Goal: Contribute content: Contribute content

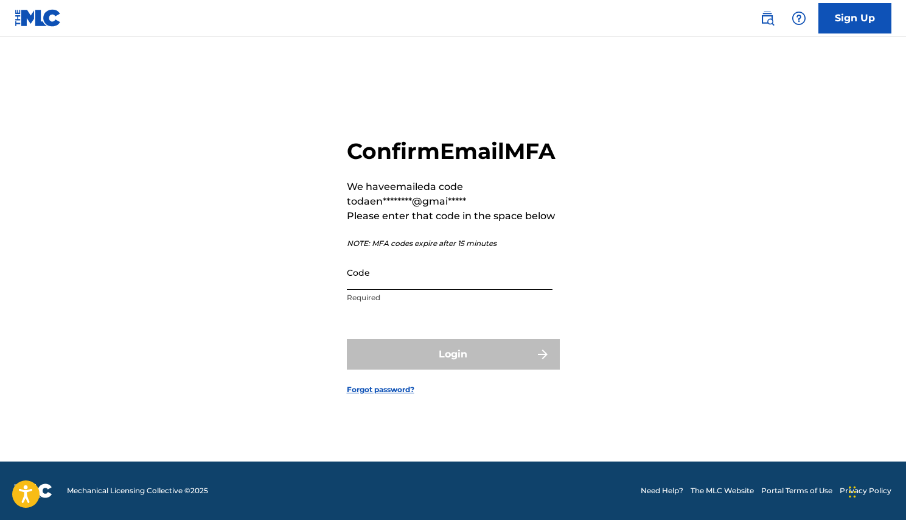
click at [414, 287] on input "Code" at bounding box center [450, 272] width 206 height 35
click at [374, 290] on input "2544437" at bounding box center [450, 272] width 206 height 35
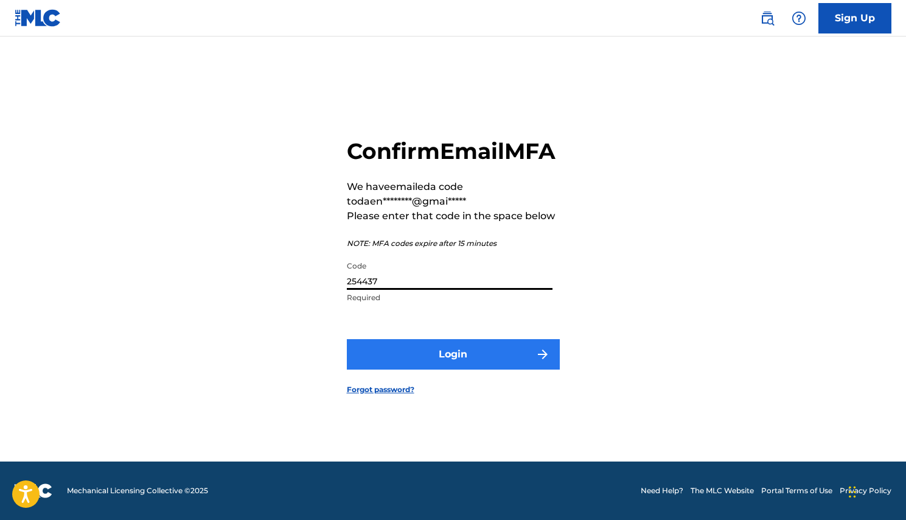
type input "254437"
click at [391, 362] on button "Login" at bounding box center [453, 354] width 213 height 30
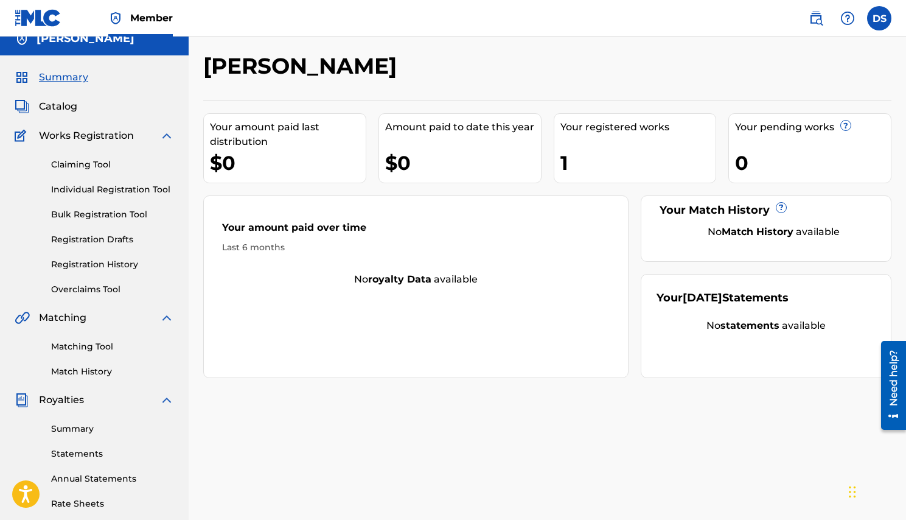
scroll to position [2, 0]
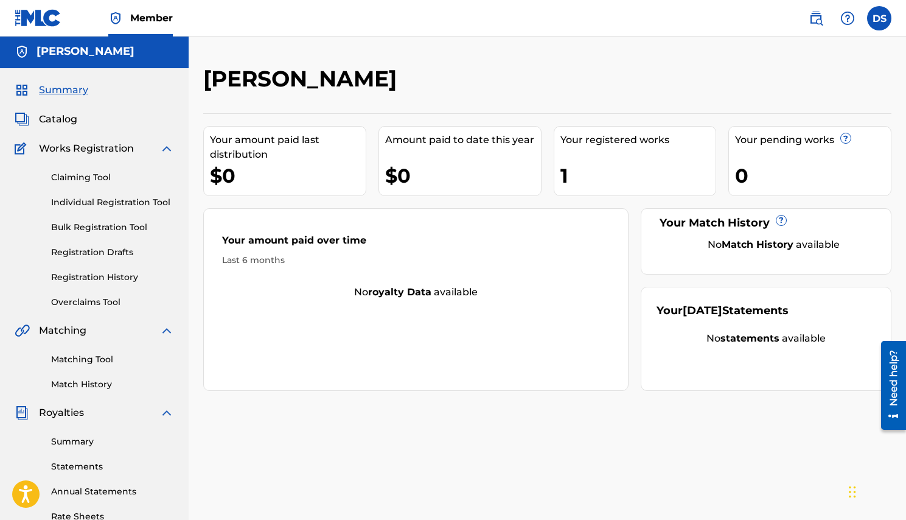
click at [57, 413] on span "Royalties" at bounding box center [61, 412] width 45 height 15
click at [164, 413] on img at bounding box center [166, 412] width 15 height 15
click at [125, 470] on link "Banking Information" at bounding box center [112, 470] width 123 height 13
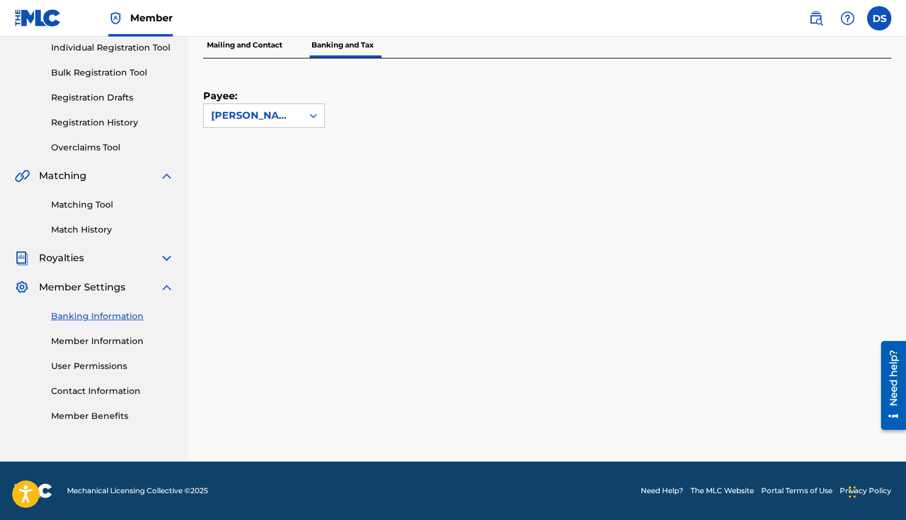
scroll to position [156, 0]
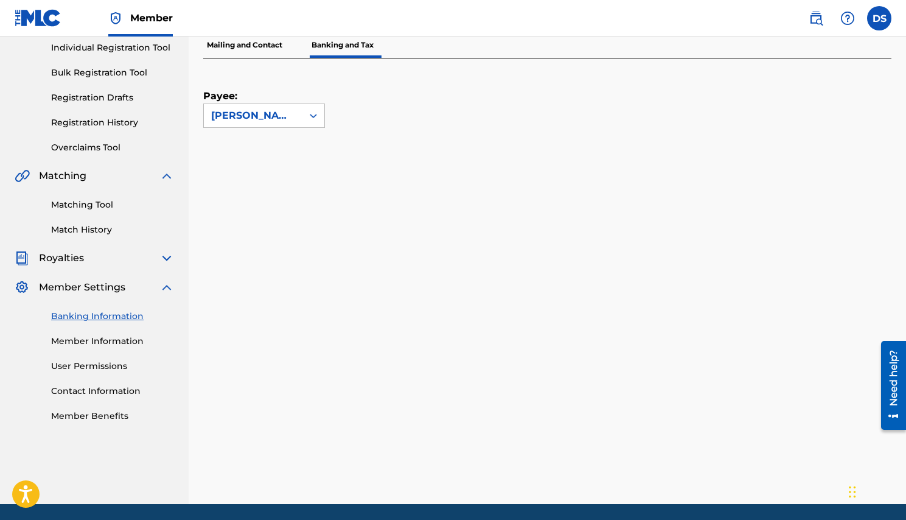
click at [167, 290] on img at bounding box center [166, 287] width 15 height 15
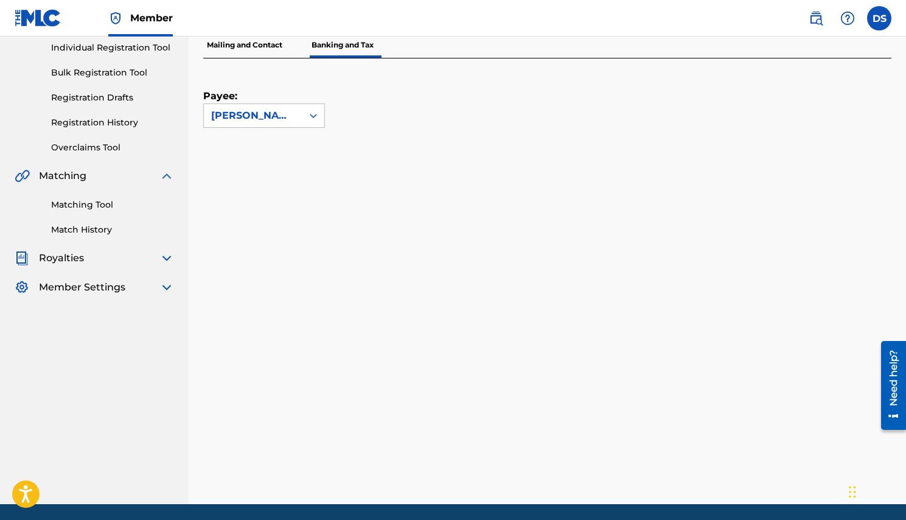
click at [167, 287] on img at bounding box center [166, 287] width 15 height 15
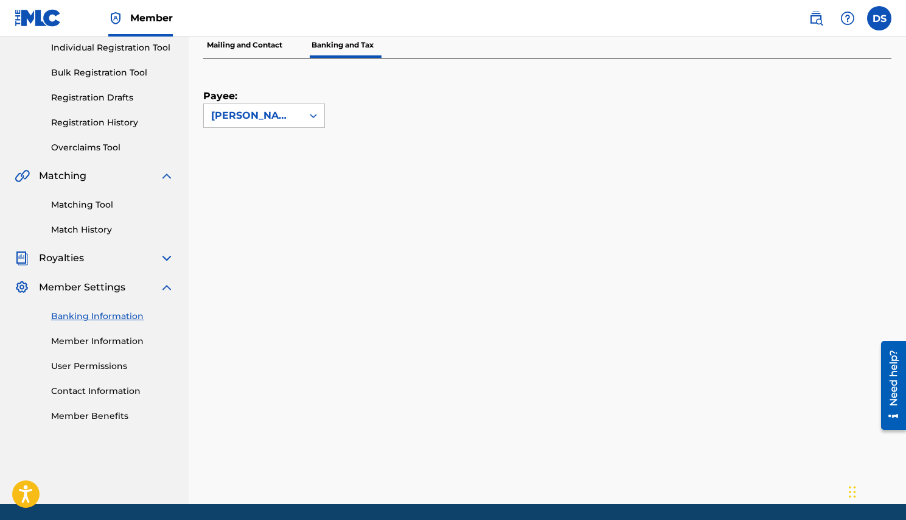
click at [167, 283] on img at bounding box center [166, 287] width 15 height 15
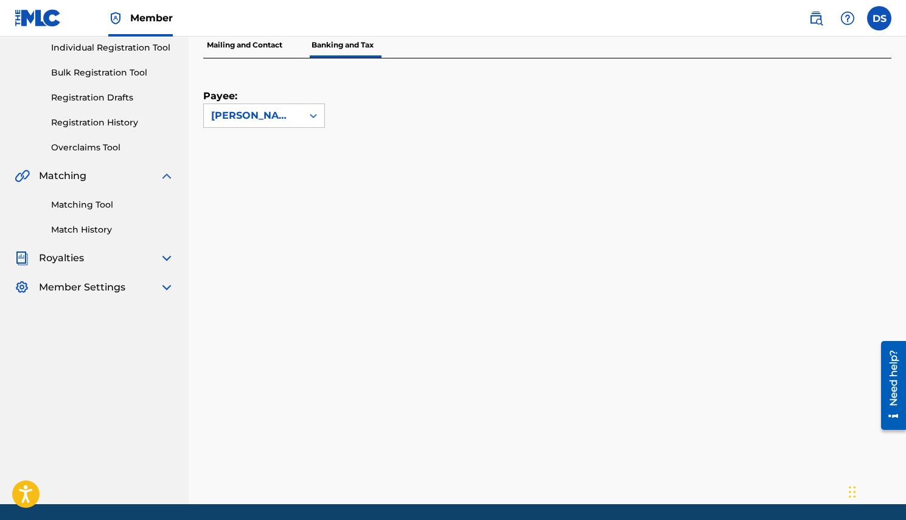
click at [166, 257] on img at bounding box center [166, 258] width 15 height 15
click at [169, 254] on img at bounding box center [166, 258] width 15 height 15
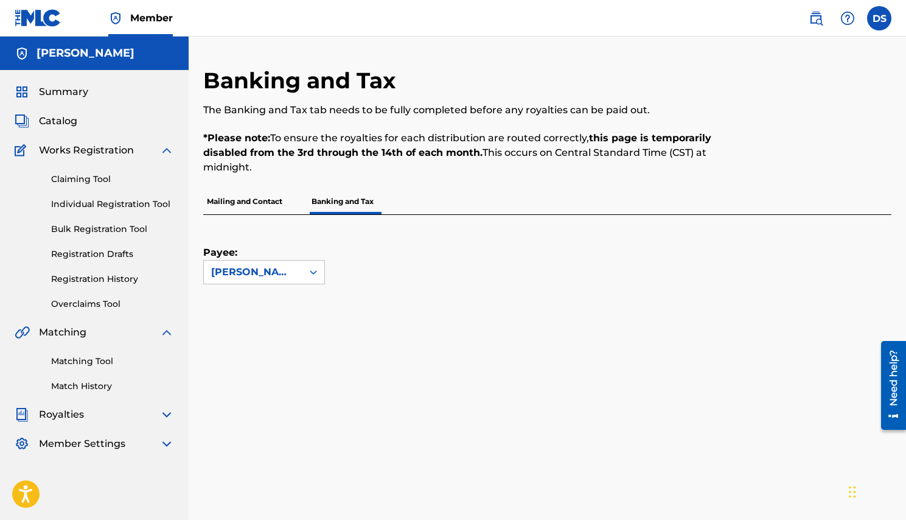
scroll to position [0, 0]
click at [164, 149] on img at bounding box center [166, 150] width 15 height 15
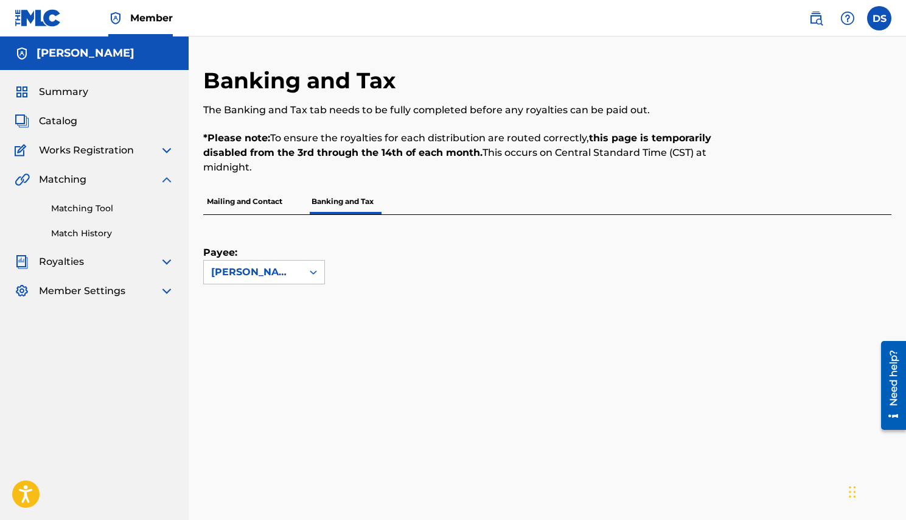
click at [169, 173] on img at bounding box center [166, 179] width 15 height 15
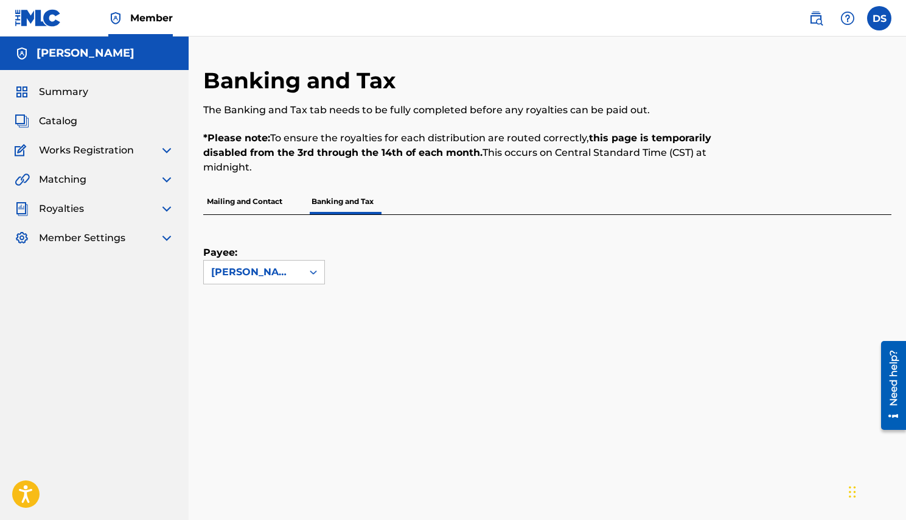
click at [167, 206] on img at bounding box center [166, 208] width 15 height 15
click at [37, 16] on img at bounding box center [38, 18] width 47 height 18
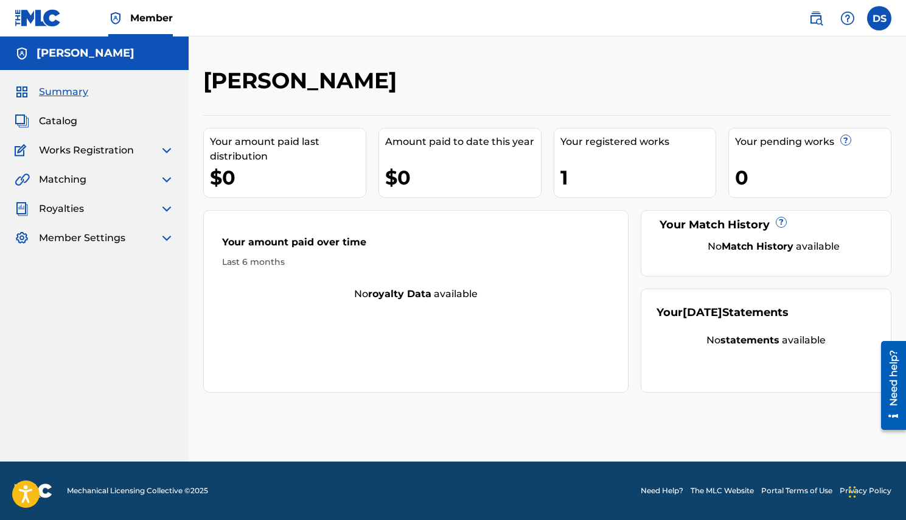
click at [592, 168] on div "1" at bounding box center [638, 177] width 156 height 27
click at [590, 173] on div "1" at bounding box center [638, 177] width 156 height 27
click at [595, 145] on div "Your registered works" at bounding box center [638, 141] width 156 height 15
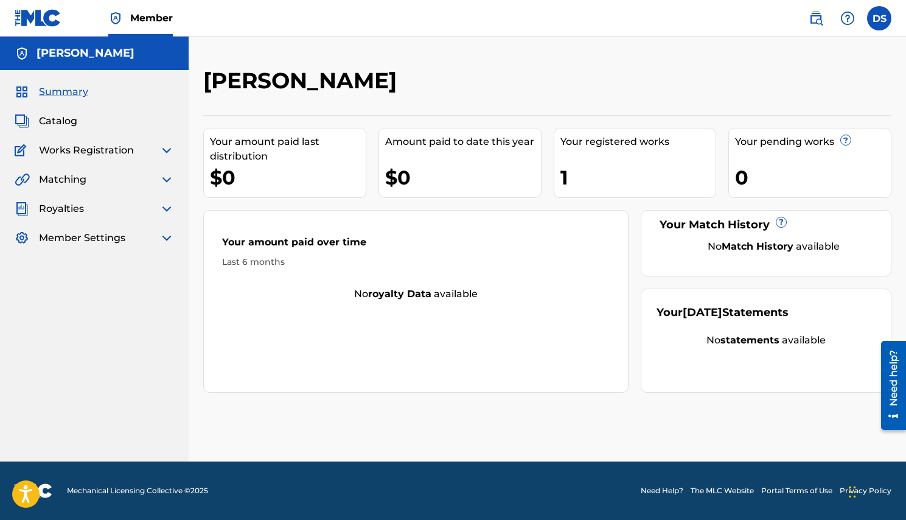
click at [607, 171] on div "1" at bounding box center [638, 177] width 156 height 27
click at [67, 120] on span "Catalog" at bounding box center [58, 121] width 38 height 15
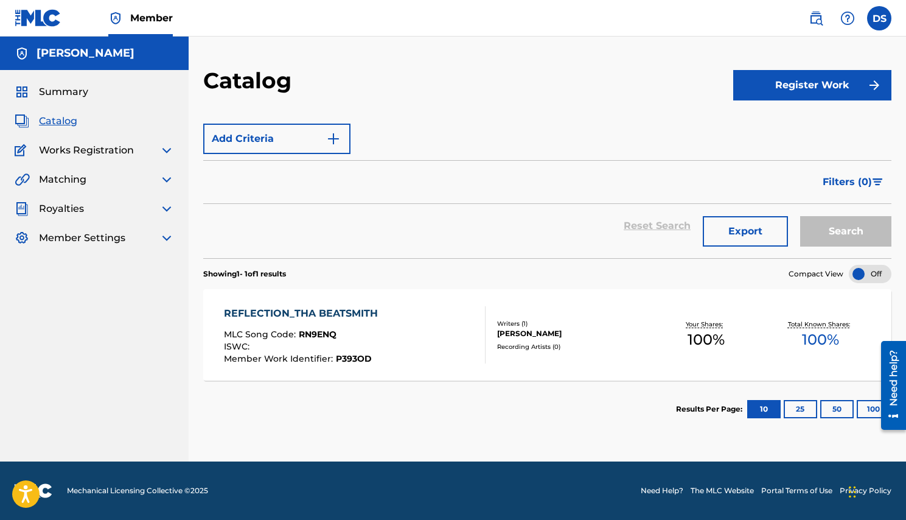
click at [341, 311] on div "REFLECTION_THA BEATSMITH" at bounding box center [304, 313] width 160 height 15
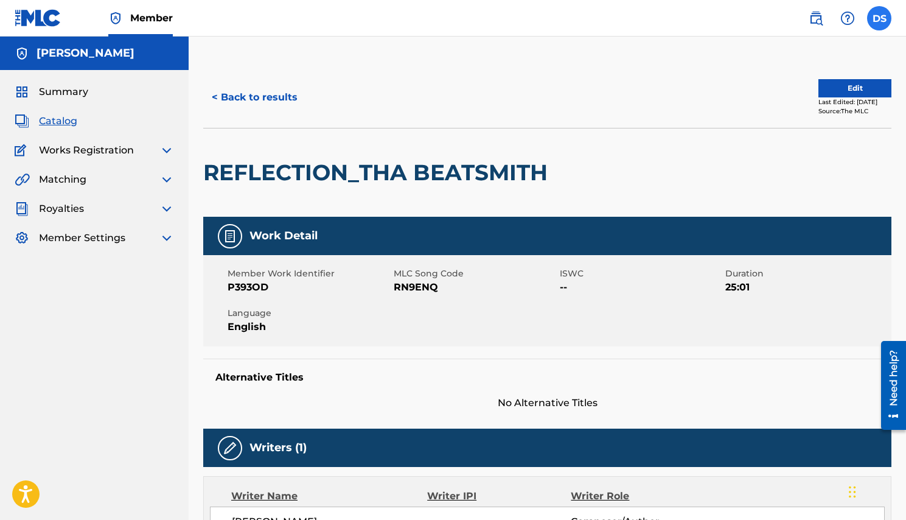
click at [884, 15] on label at bounding box center [879, 18] width 24 height 24
click at [879, 18] on input "DS [PERSON_NAME] [EMAIL_ADDRESS][DOMAIN_NAME] Profile Log out" at bounding box center [879, 18] width 0 height 0
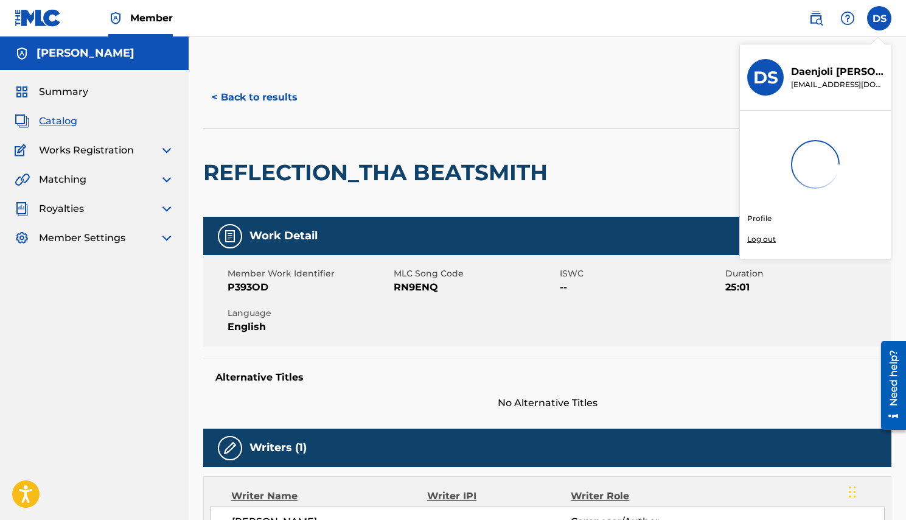
click at [760, 218] on link "Profile" at bounding box center [759, 218] width 24 height 11
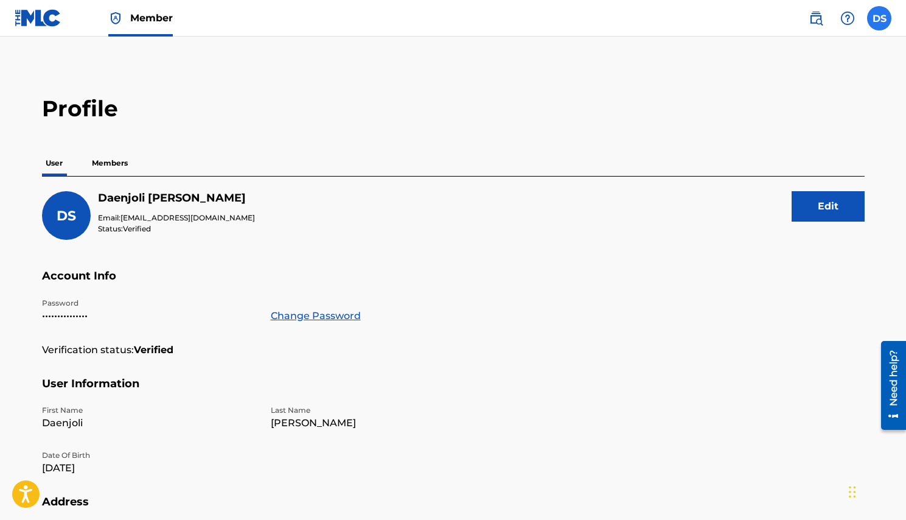
click at [878, 18] on label at bounding box center [879, 18] width 24 height 24
click at [879, 18] on input "DS [PERSON_NAME] [EMAIL_ADDRESS][DOMAIN_NAME] Profile Log out" at bounding box center [879, 18] width 0 height 0
click at [814, 17] on img at bounding box center [816, 18] width 15 height 15
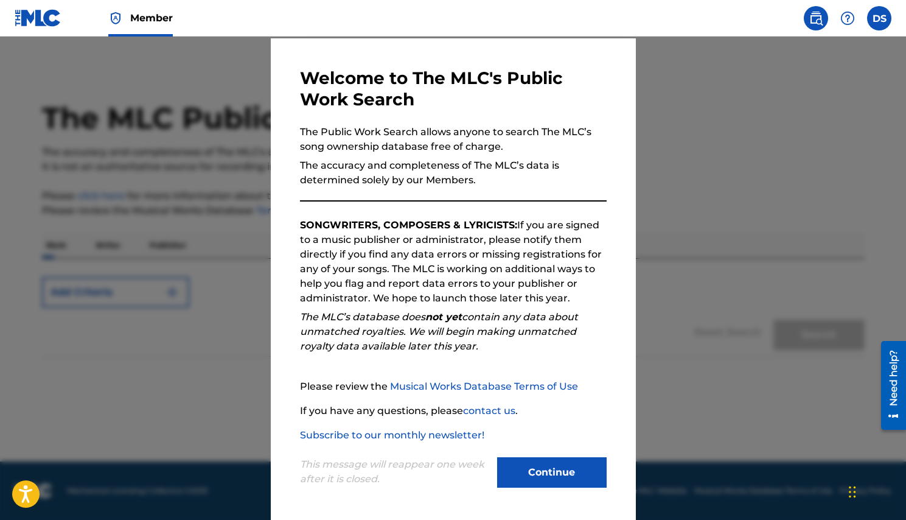
scroll to position [37, 0]
click at [552, 470] on button "Continue" at bounding box center [552, 472] width 110 height 30
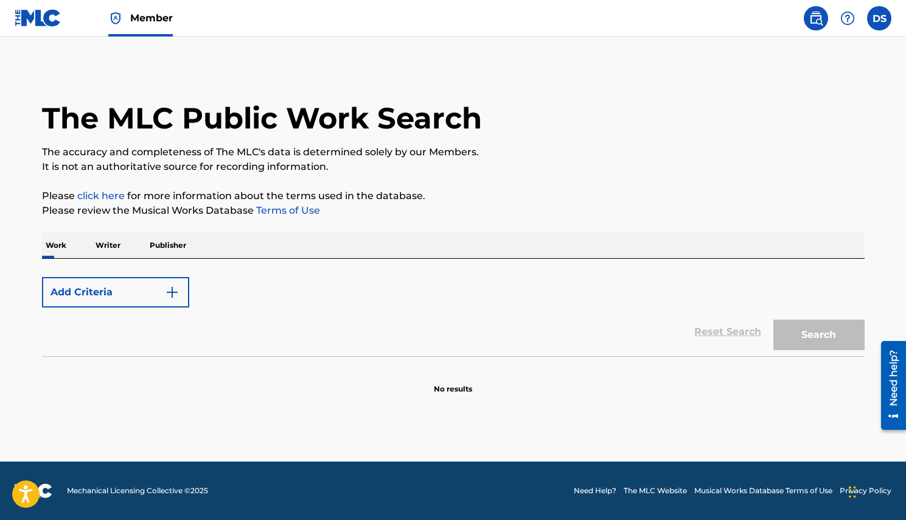
click at [152, 19] on span "Member" at bounding box center [151, 18] width 43 height 14
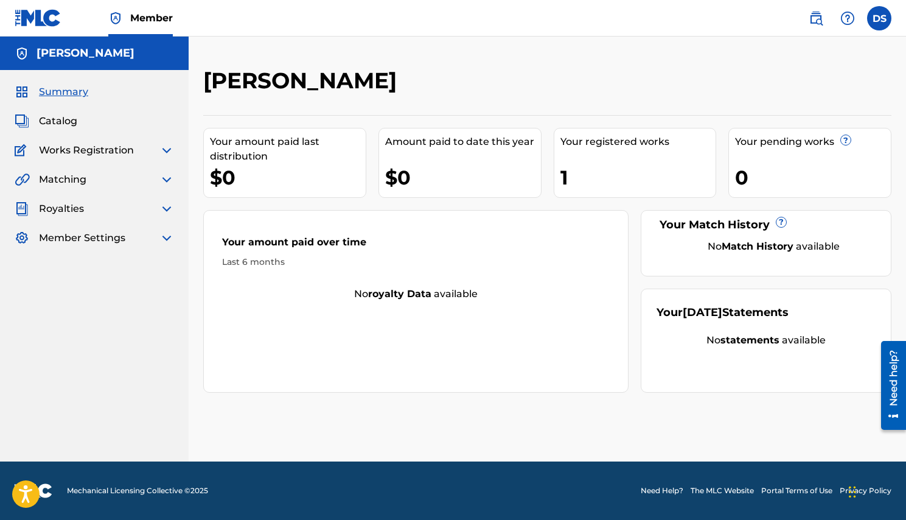
click at [64, 89] on span "Summary" at bounding box center [63, 92] width 49 height 15
click at [54, 120] on span "Catalog" at bounding box center [58, 121] width 38 height 15
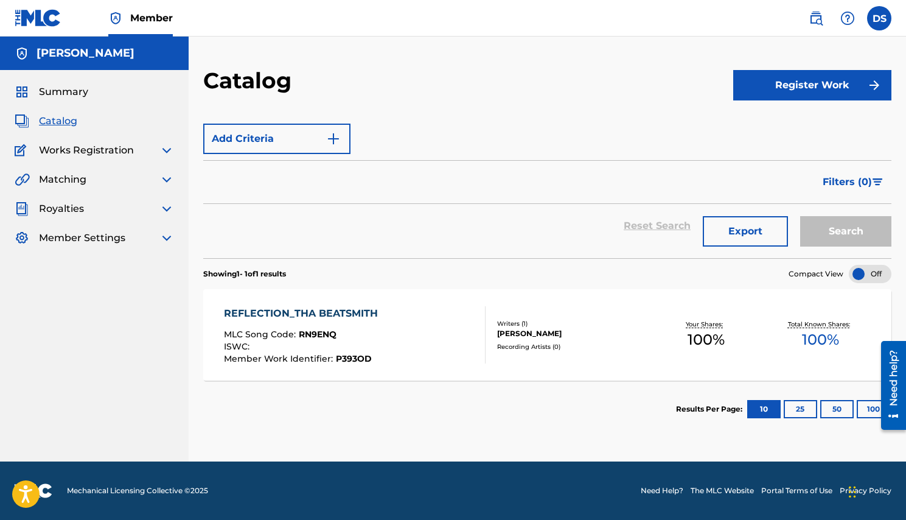
click at [349, 358] on span "P393OD" at bounding box center [354, 358] width 36 height 11
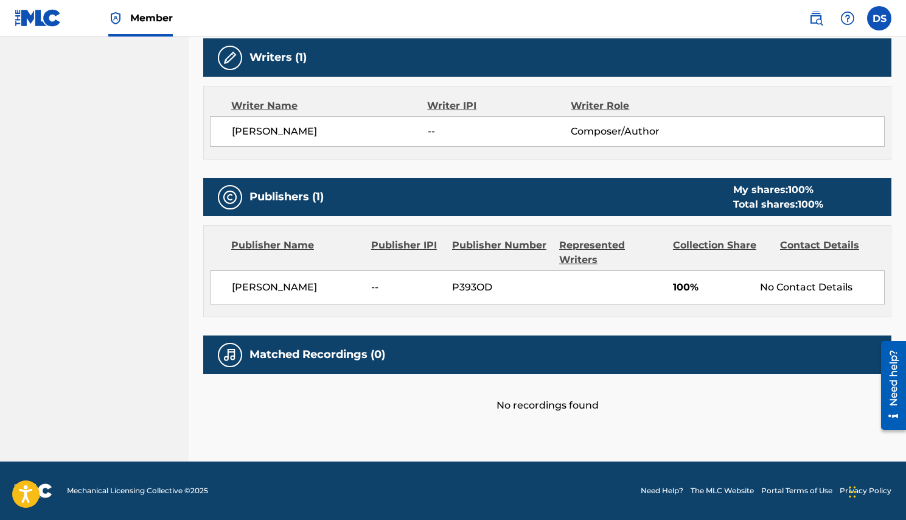
scroll to position [389, 0]
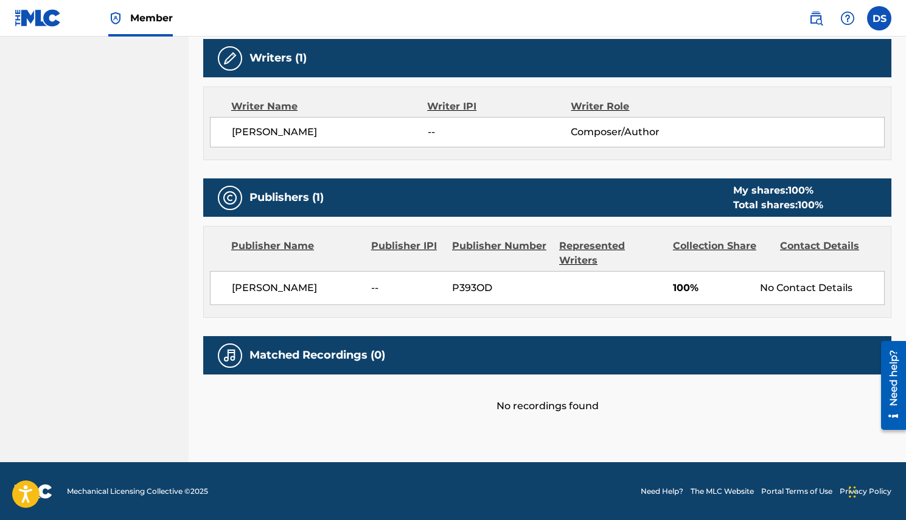
click at [502, 406] on div "No recordings found" at bounding box center [547, 393] width 688 height 39
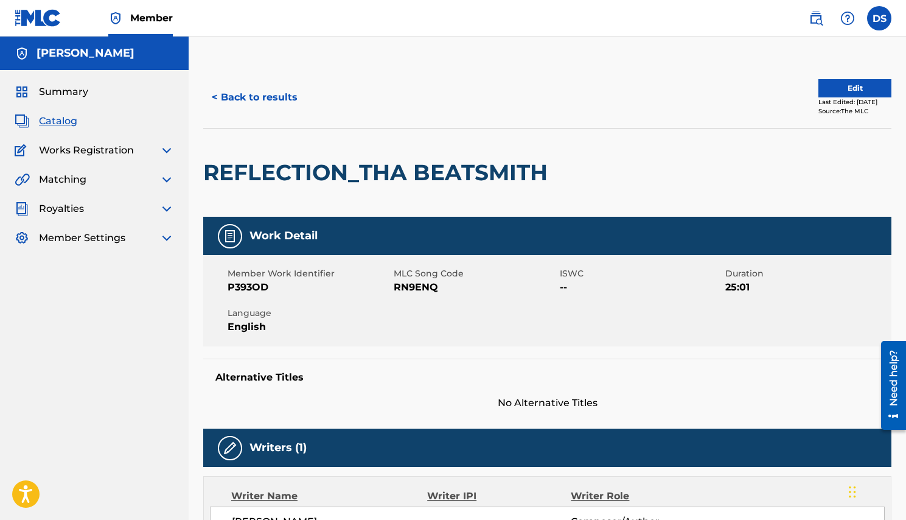
scroll to position [0, 0]
click at [63, 93] on span "Summary" at bounding box center [63, 92] width 49 height 15
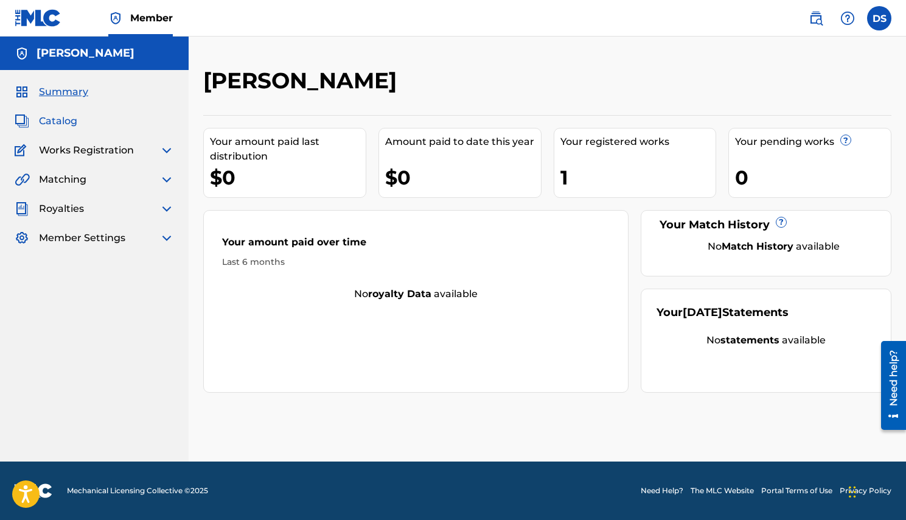
click at [63, 117] on span "Catalog" at bounding box center [58, 121] width 38 height 15
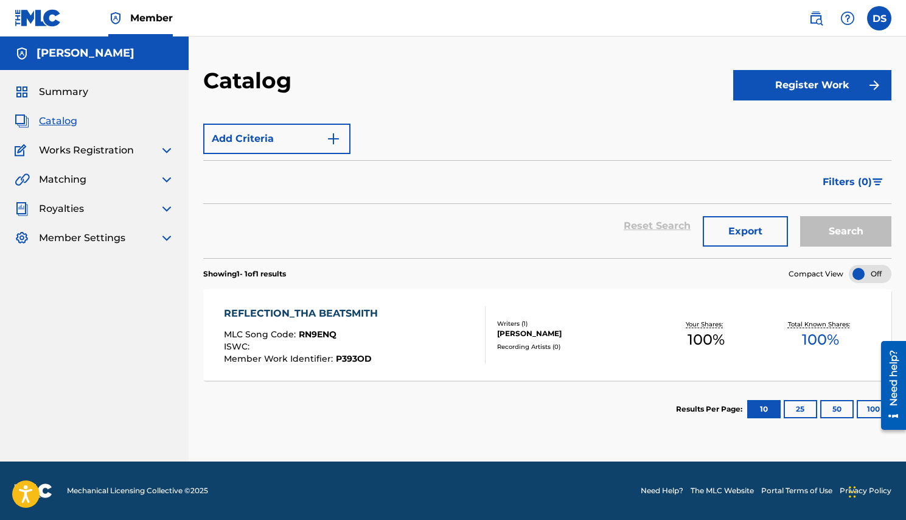
click at [661, 231] on div "Reset Search Export Search" at bounding box center [547, 226] width 688 height 44
click at [745, 225] on button "Export" at bounding box center [745, 231] width 85 height 30
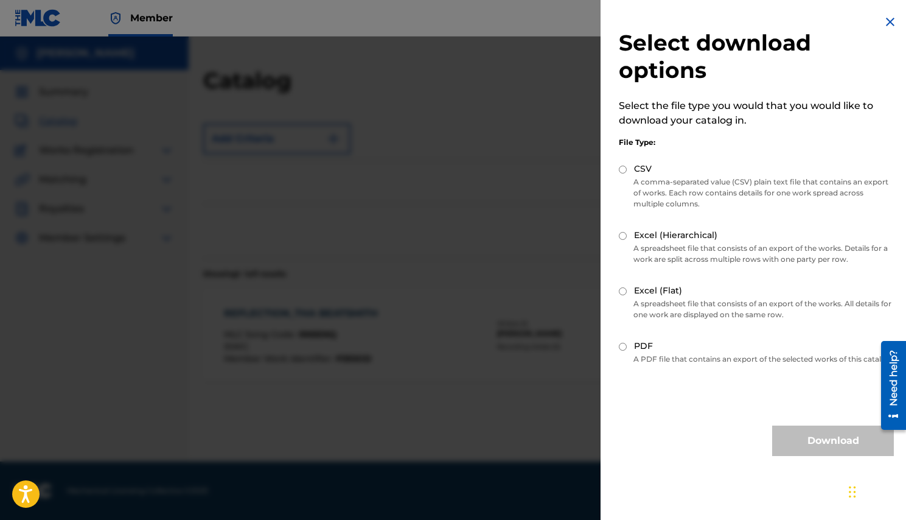
click at [808, 456] on div "Download" at bounding box center [833, 440] width 122 height 30
click at [886, 19] on img at bounding box center [890, 22] width 15 height 15
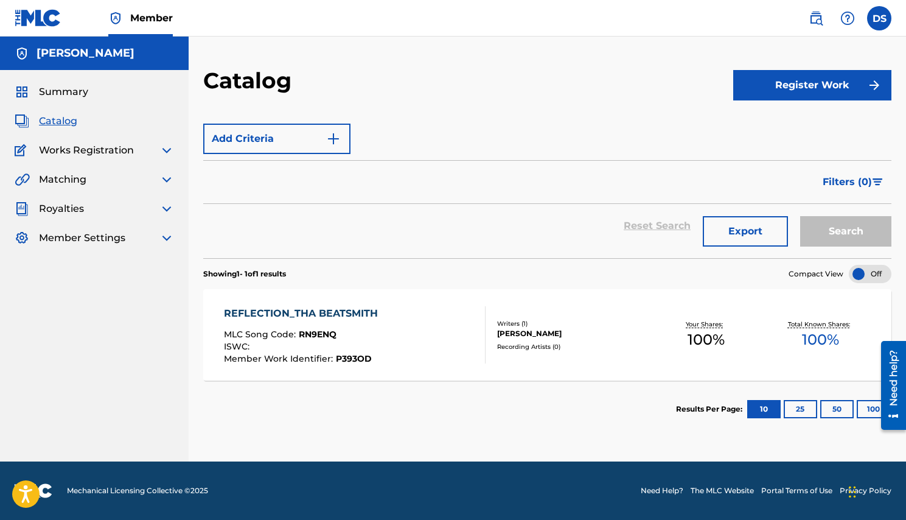
click at [107, 179] on div "Matching" at bounding box center [94, 179] width 159 height 15
click at [170, 180] on img at bounding box center [166, 179] width 15 height 15
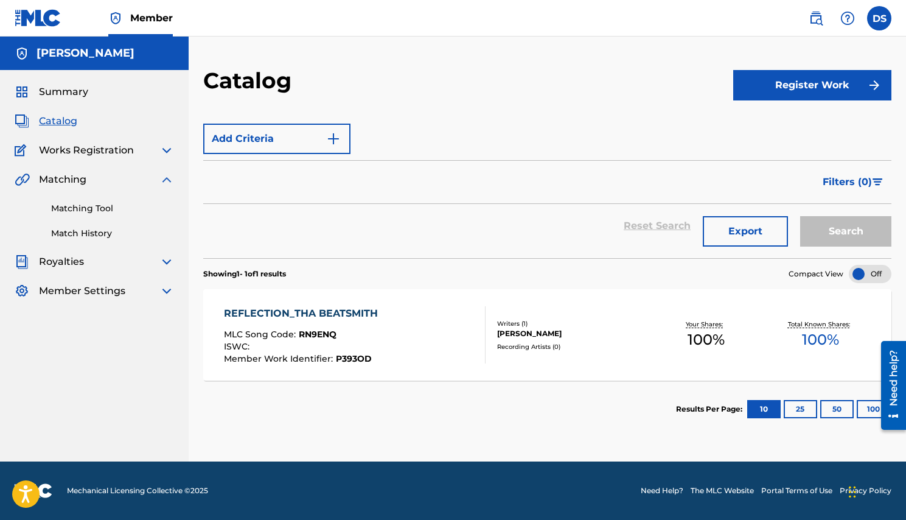
click at [170, 180] on img at bounding box center [166, 179] width 15 height 15
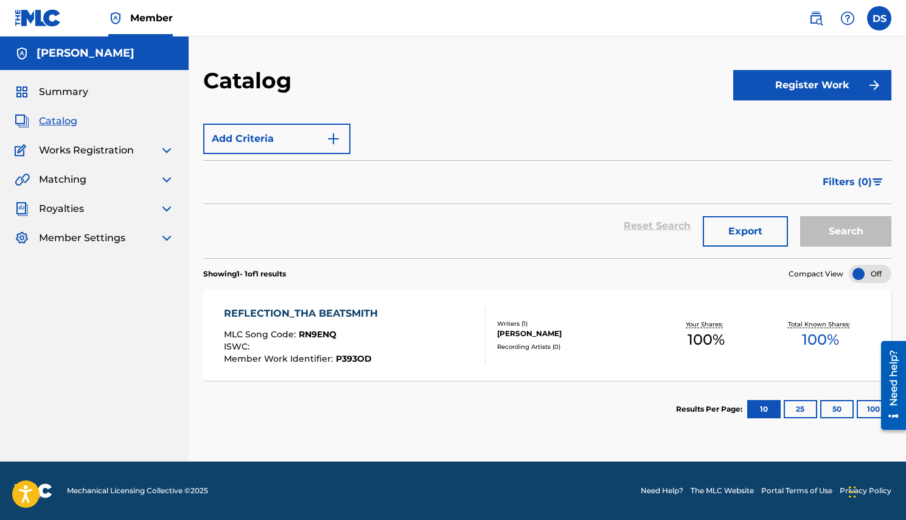
click at [58, 122] on span "Catalog" at bounding box center [58, 121] width 38 height 15
click at [58, 150] on span "Works Registration" at bounding box center [86, 150] width 95 height 15
click at [165, 148] on img at bounding box center [166, 150] width 15 height 15
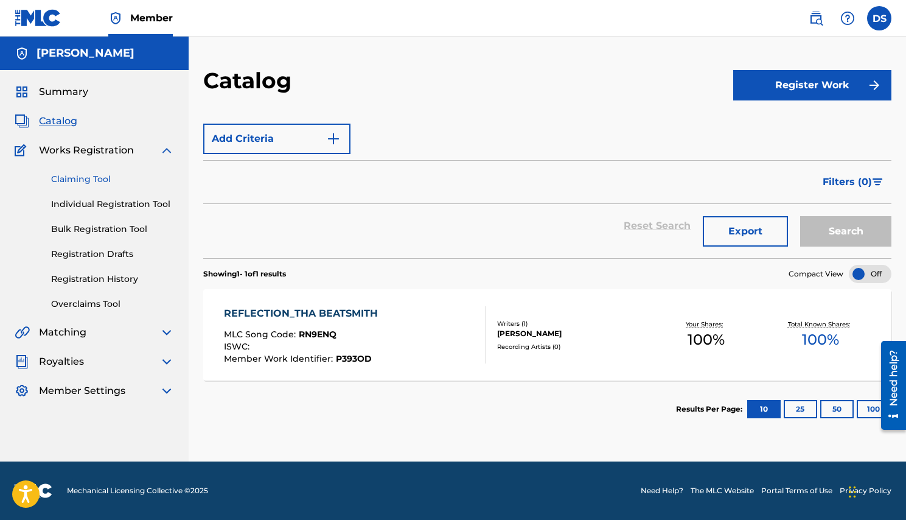
click at [94, 175] on link "Claiming Tool" at bounding box center [112, 179] width 123 height 13
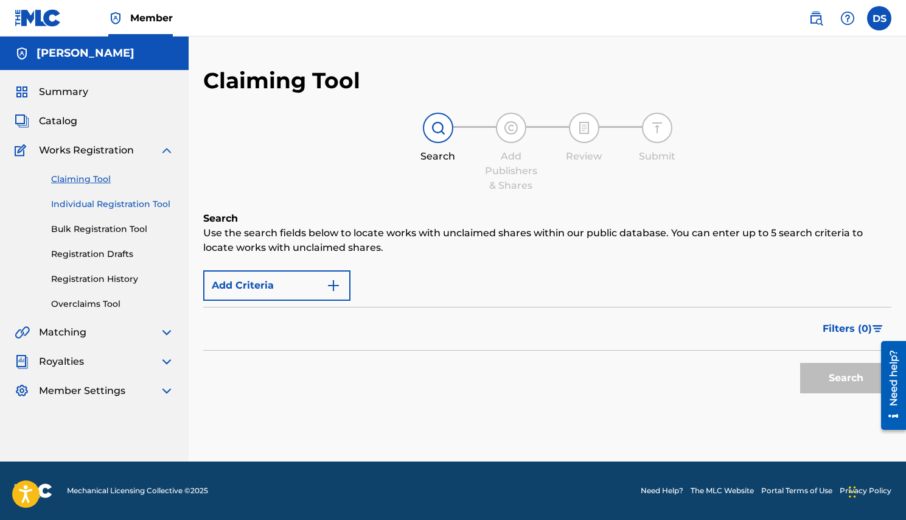
click at [97, 205] on link "Individual Registration Tool" at bounding box center [112, 204] width 123 height 13
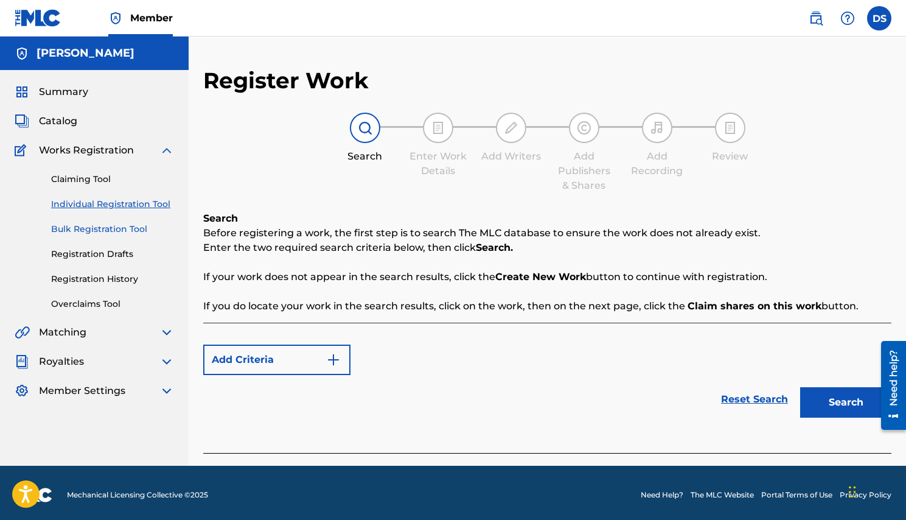
click at [94, 228] on link "Bulk Registration Tool" at bounding box center [112, 229] width 123 height 13
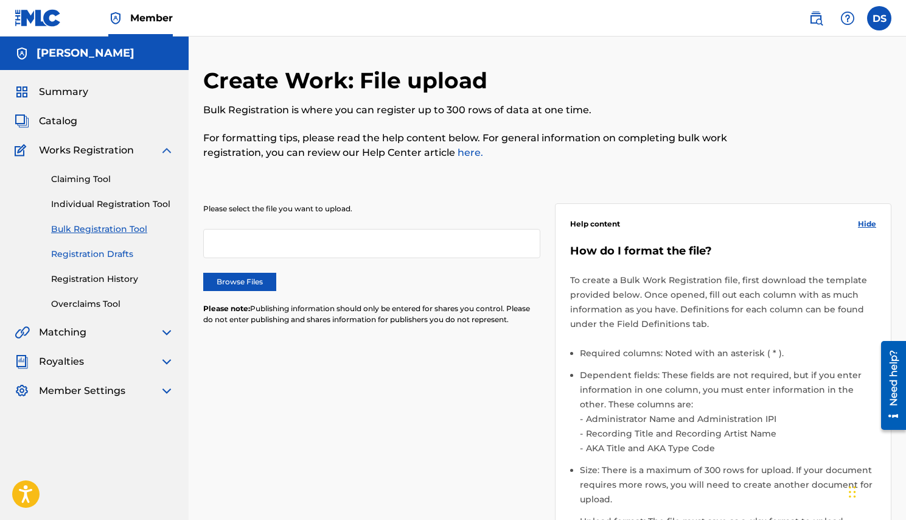
click at [92, 254] on link "Registration Drafts" at bounding box center [112, 254] width 123 height 13
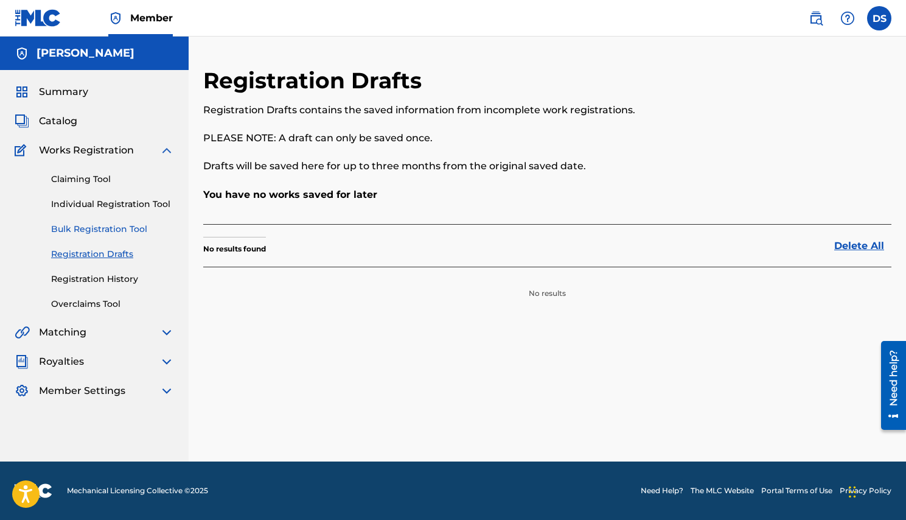
click at [106, 230] on link "Bulk Registration Tool" at bounding box center [112, 229] width 123 height 13
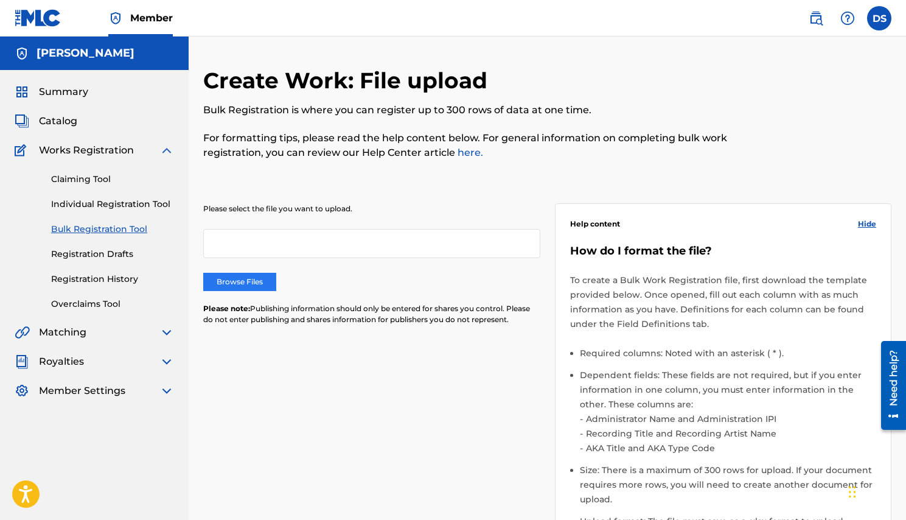
click at [229, 282] on label "Browse Files" at bounding box center [239, 282] width 73 height 18
click at [0, 0] on input "Browse Files" at bounding box center [0, 0] width 0 height 0
click at [108, 248] on link "Registration Drafts" at bounding box center [112, 254] width 123 height 13
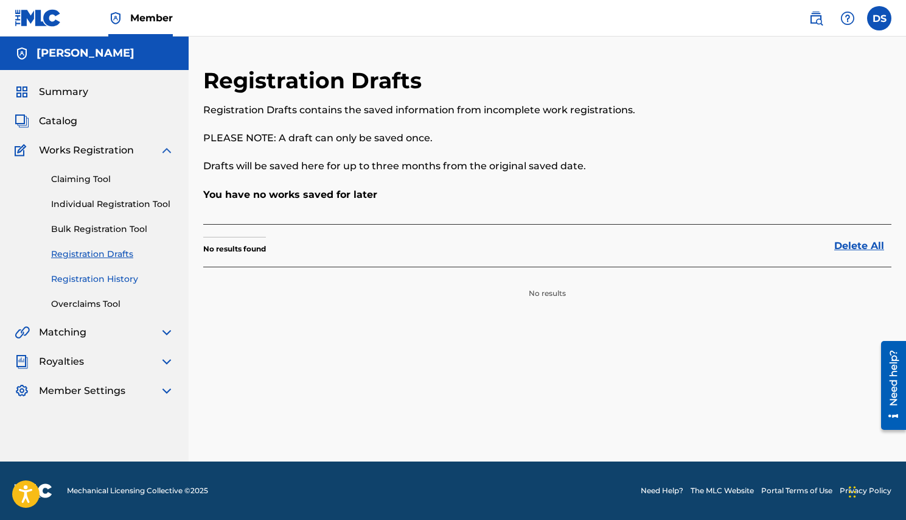
click at [101, 279] on link "Registration History" at bounding box center [112, 279] width 123 height 13
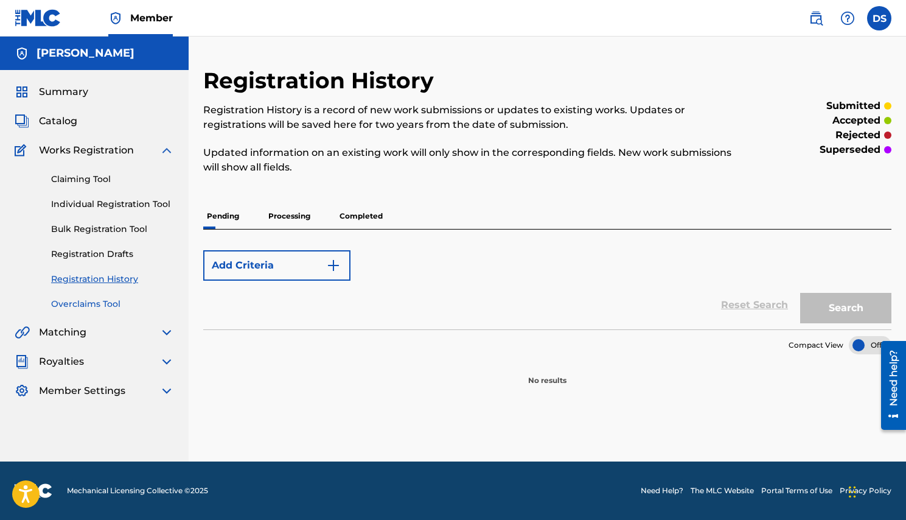
click at [93, 308] on link "Overclaims Tool" at bounding box center [112, 304] width 123 height 13
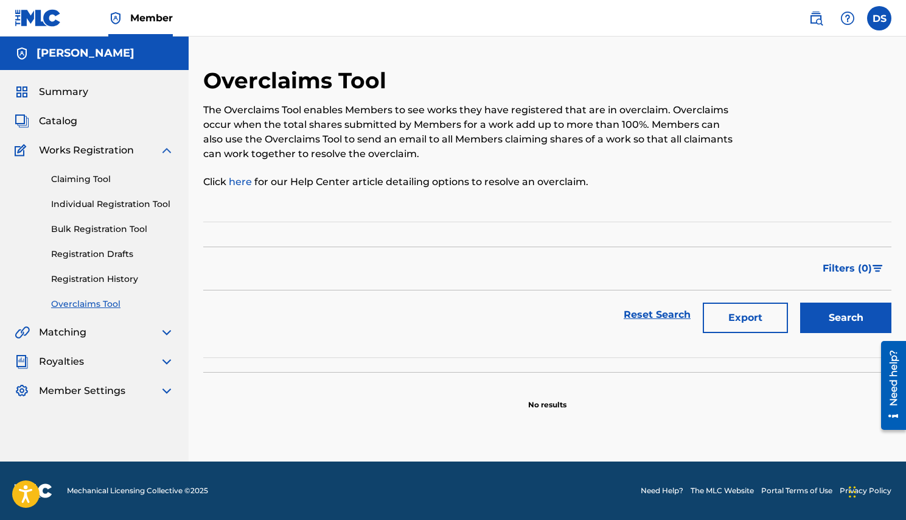
click at [106, 329] on div "Matching" at bounding box center [94, 332] width 159 height 15
click at [78, 96] on span "Summary" at bounding box center [63, 92] width 49 height 15
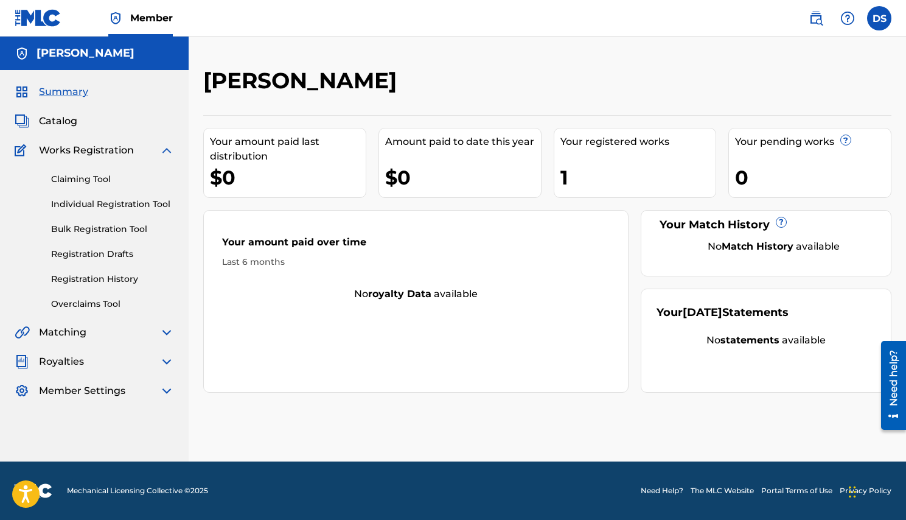
click at [86, 54] on h5 "[PERSON_NAME]" at bounding box center [86, 53] width 98 height 14
click at [873, 21] on label at bounding box center [879, 18] width 24 height 24
click at [879, 18] on input "DS [PERSON_NAME] [EMAIL_ADDRESS][DOMAIN_NAME] Profile Log out" at bounding box center [879, 18] width 0 height 0
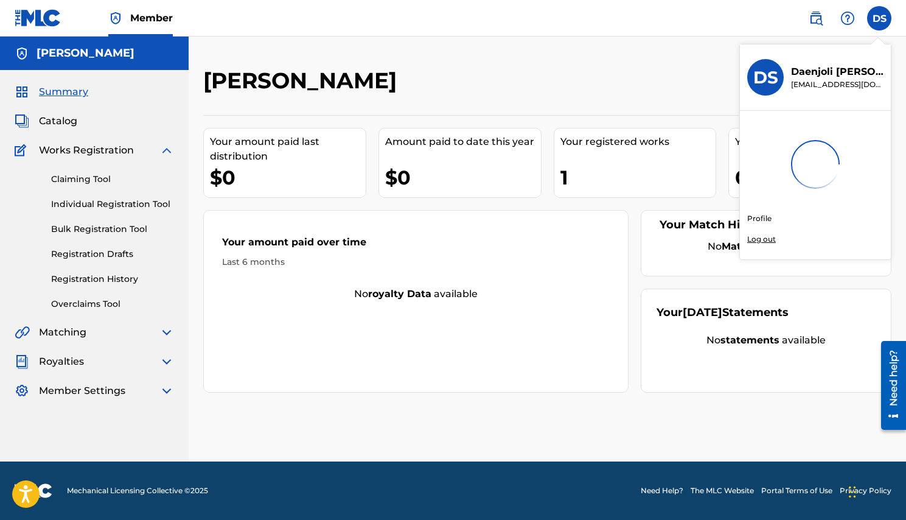
click at [758, 219] on link "Profile" at bounding box center [759, 218] width 24 height 11
